Goal: Task Accomplishment & Management: Manage account settings

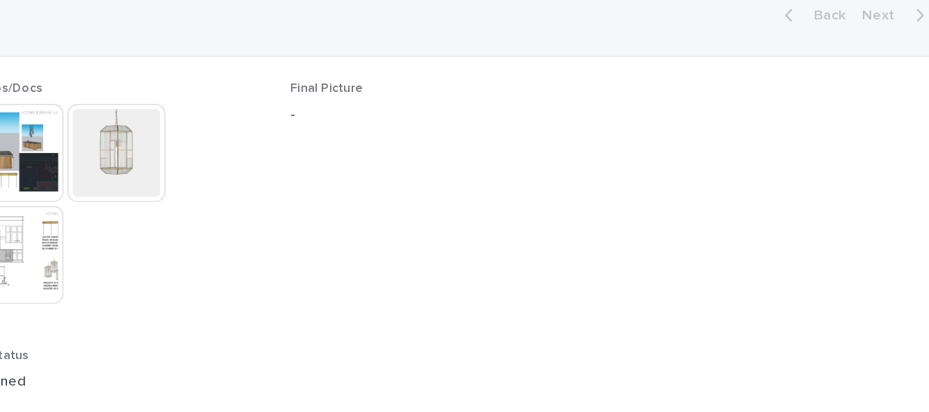
scroll to position [643, 0]
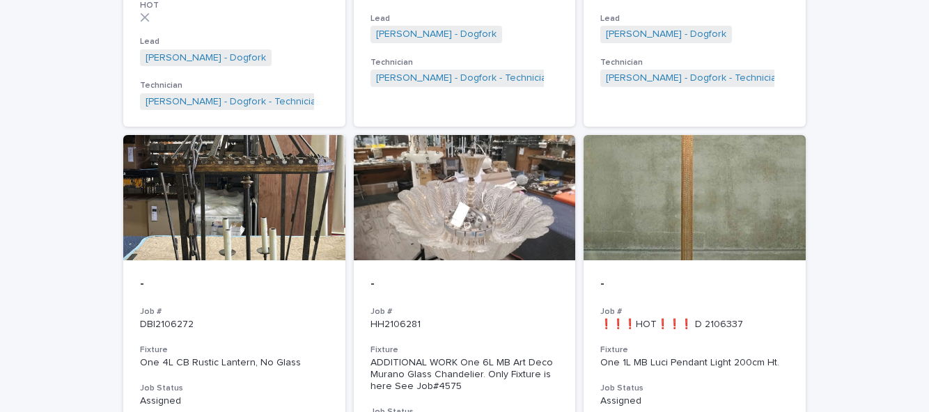
scroll to position [1851, 0]
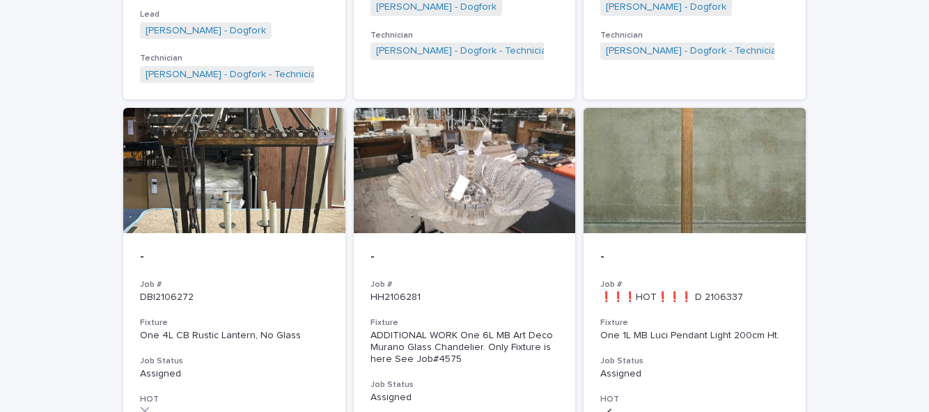
click at [717, 304] on div "- Job # ❗❗❗HOT❗❗❗ D 2106337 Fixture One 1L MB Luci Pendant Light 200cm Ht. Job …" at bounding box center [694, 378] width 222 height 290
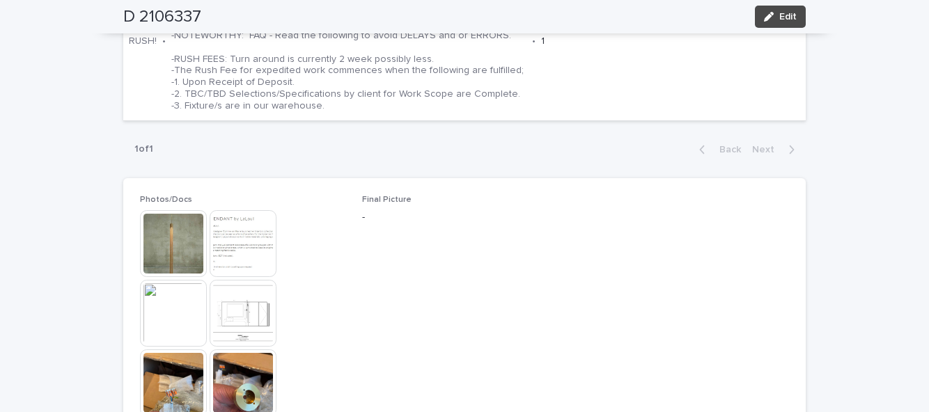
scroll to position [968, 0]
click at [789, 24] on button "Edit" at bounding box center [780, 17] width 51 height 22
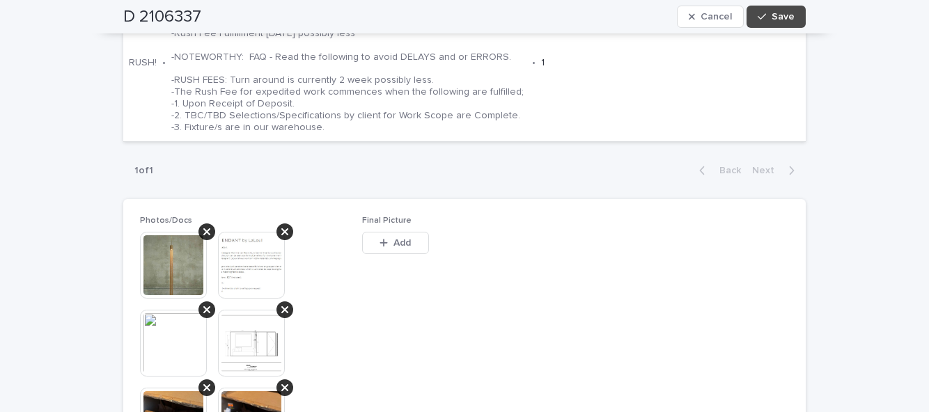
scroll to position [0, 0]
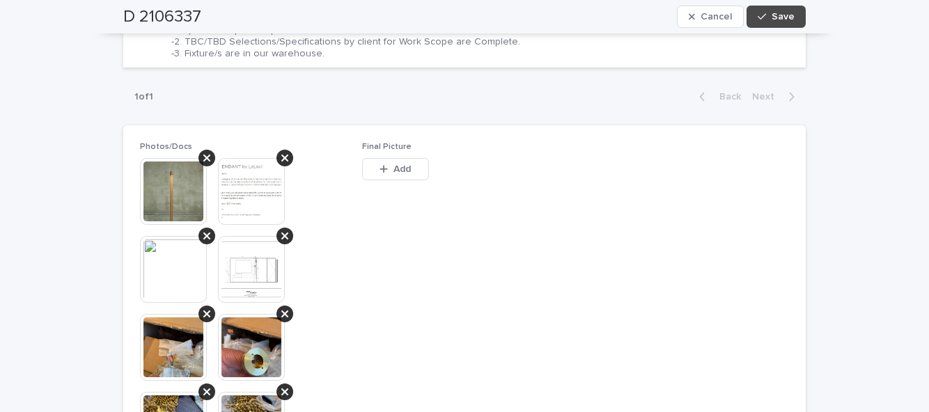
click at [407, 171] on span "Add" at bounding box center [401, 169] width 17 height 10
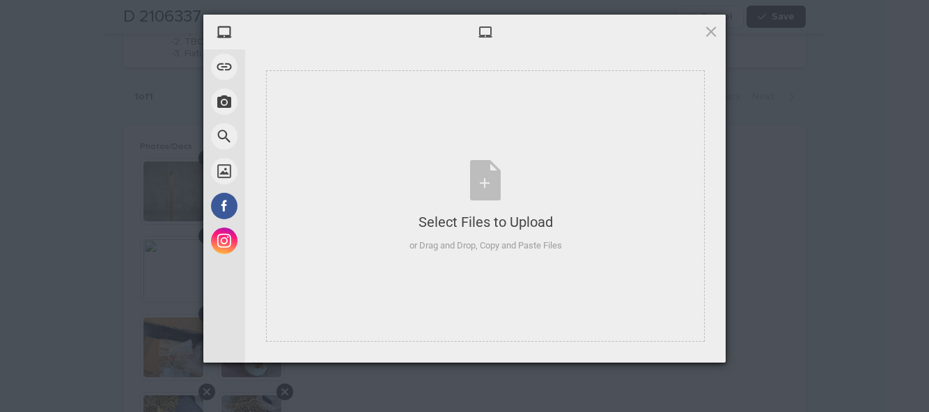
click at [494, 192] on div "Select Files to Upload or Drag and Drop, Copy and Paste Files" at bounding box center [485, 206] width 152 height 93
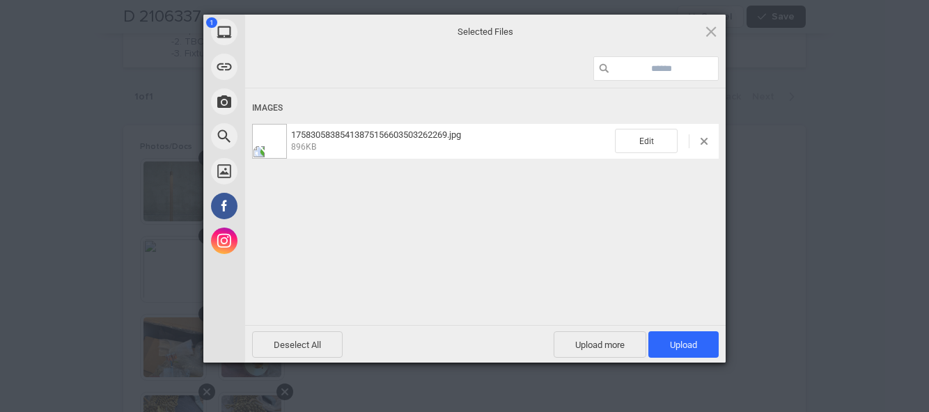
click at [598, 341] on span "Upload more" at bounding box center [599, 344] width 93 height 26
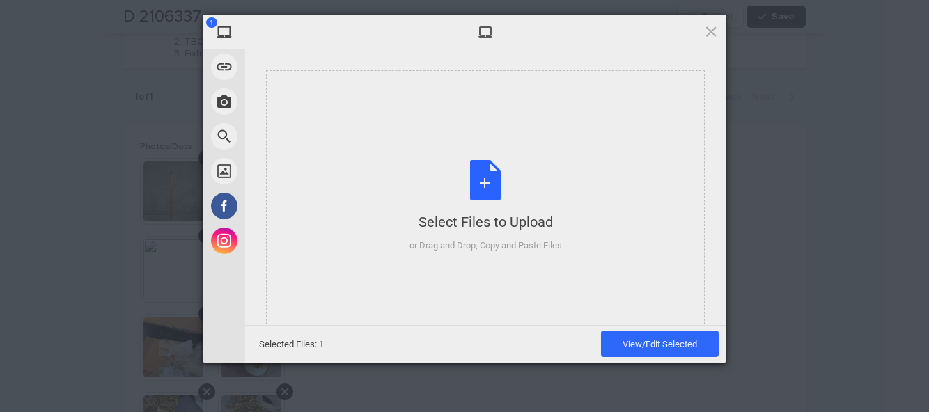
click at [486, 194] on div "Select Files to Upload or Drag and Drop, Copy and Paste Files" at bounding box center [485, 206] width 152 height 93
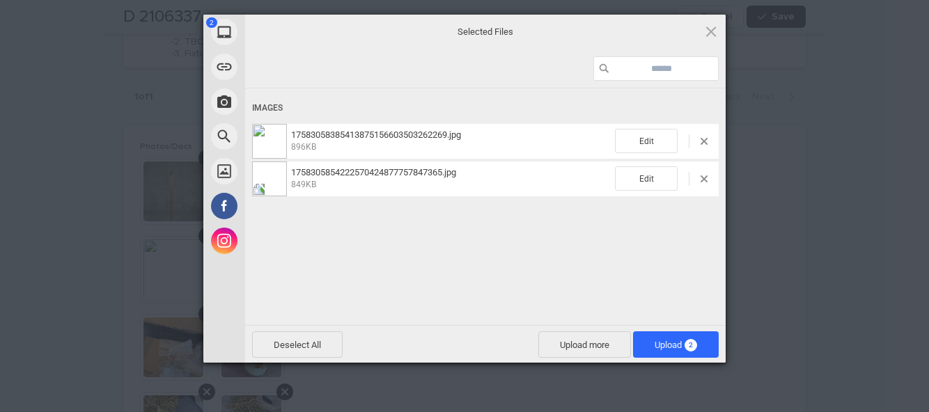
click at [689, 343] on span "2" at bounding box center [690, 345] width 13 height 13
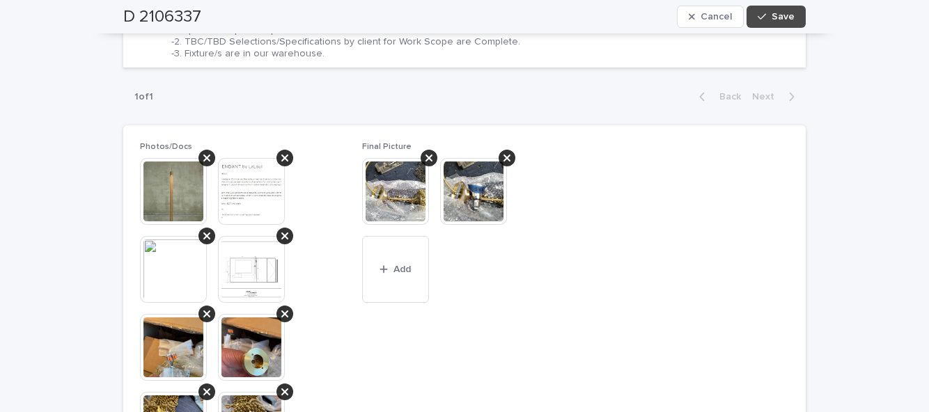
click at [786, 15] on span "Save" at bounding box center [782, 17] width 23 height 10
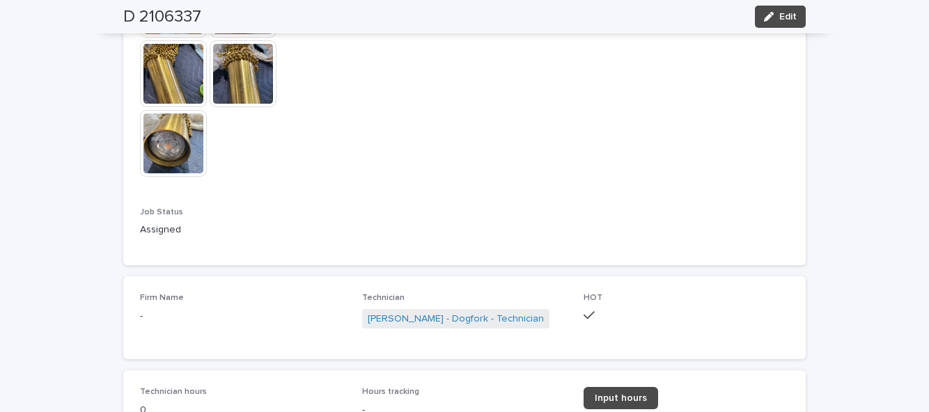
scroll to position [1366, 0]
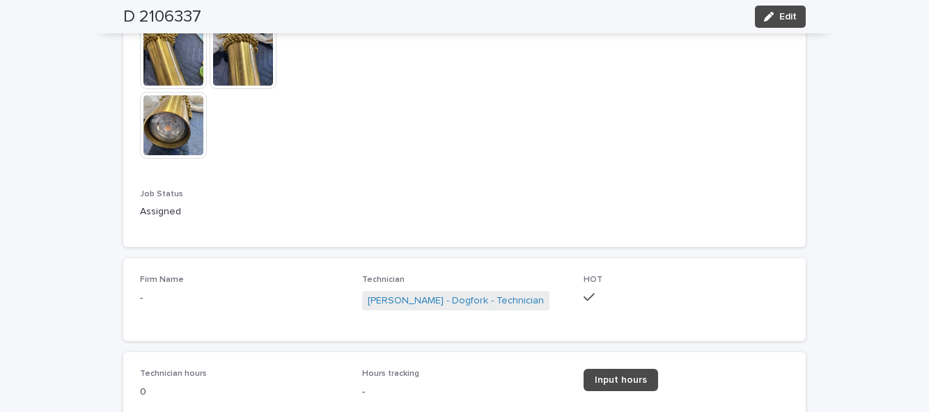
click at [624, 384] on span "Input hours" at bounding box center [620, 380] width 52 height 10
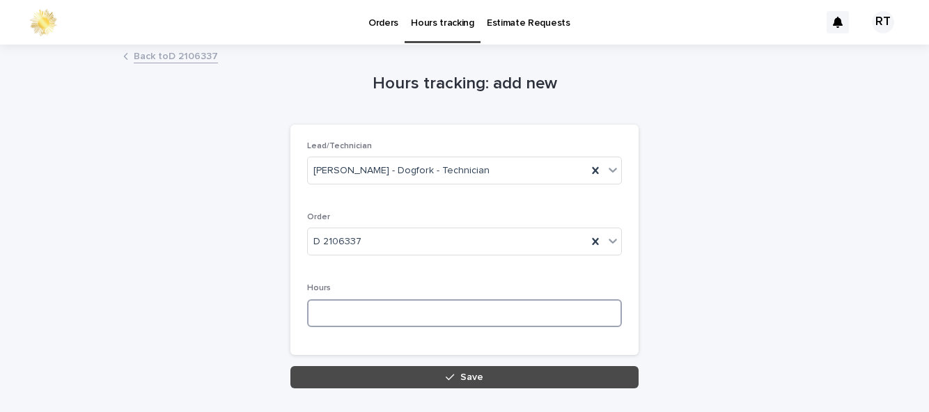
click at [358, 316] on input at bounding box center [464, 313] width 315 height 28
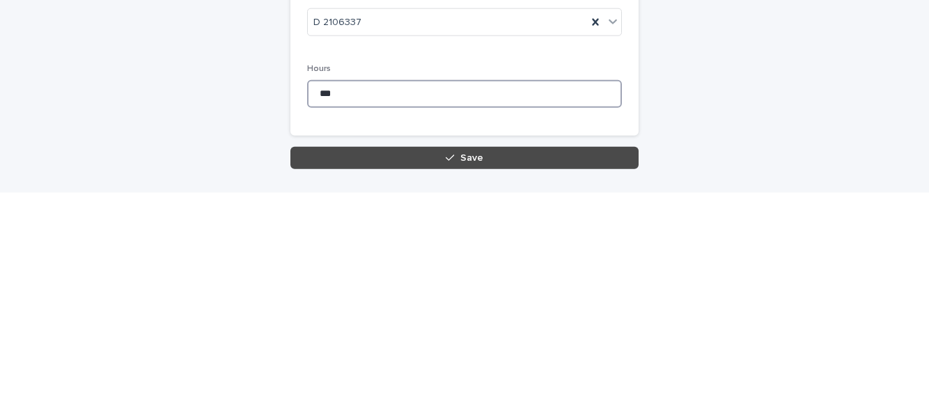
type input "***"
click at [481, 366] on button "Save" at bounding box center [464, 377] width 348 height 22
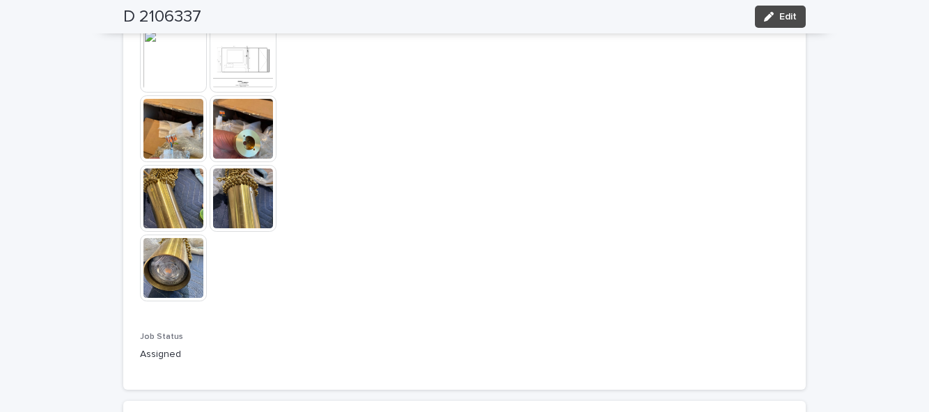
scroll to position [1374, 0]
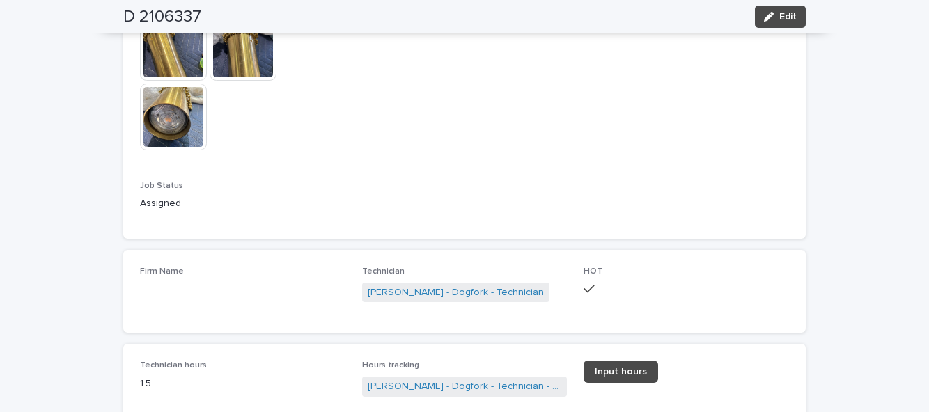
click at [788, 24] on button "Edit" at bounding box center [780, 17] width 51 height 22
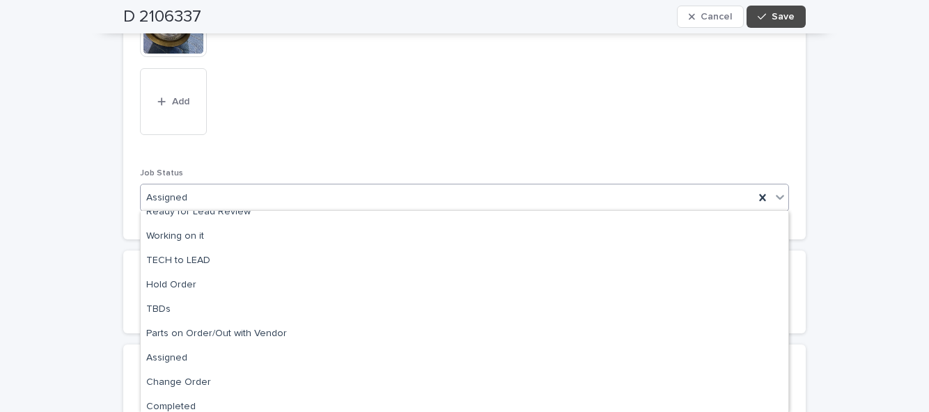
scroll to position [139, 0]
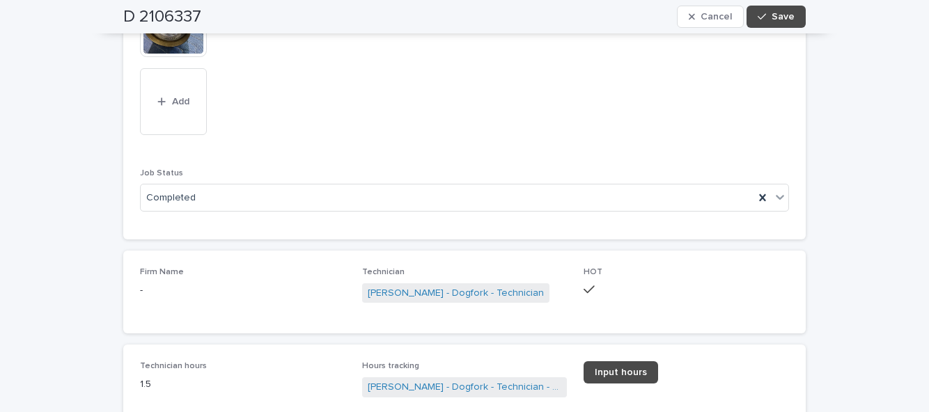
click at [794, 21] on span "Save" at bounding box center [782, 17] width 23 height 10
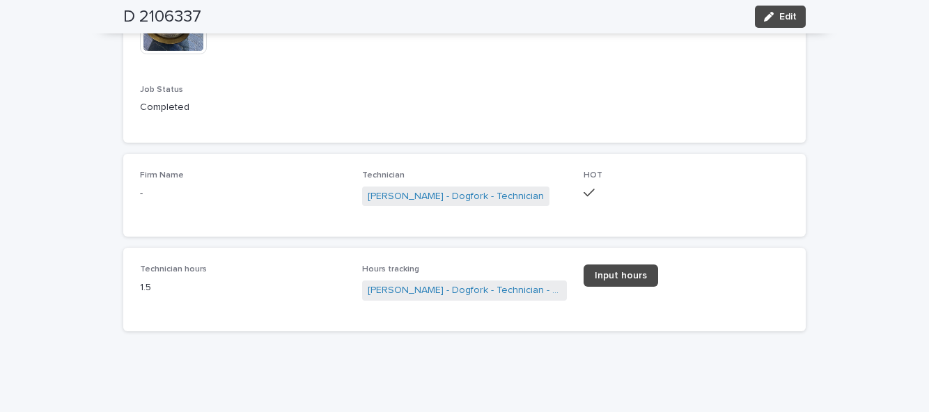
scroll to position [1374, 0]
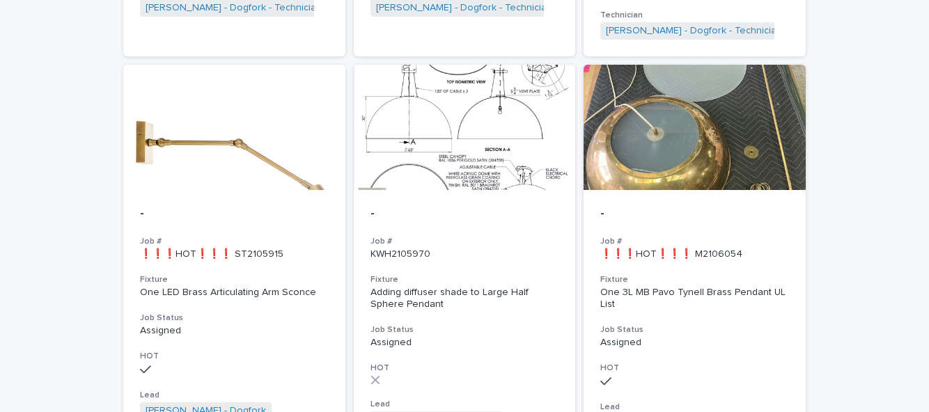
scroll to position [556, 0]
